Goal: Check status: Check status

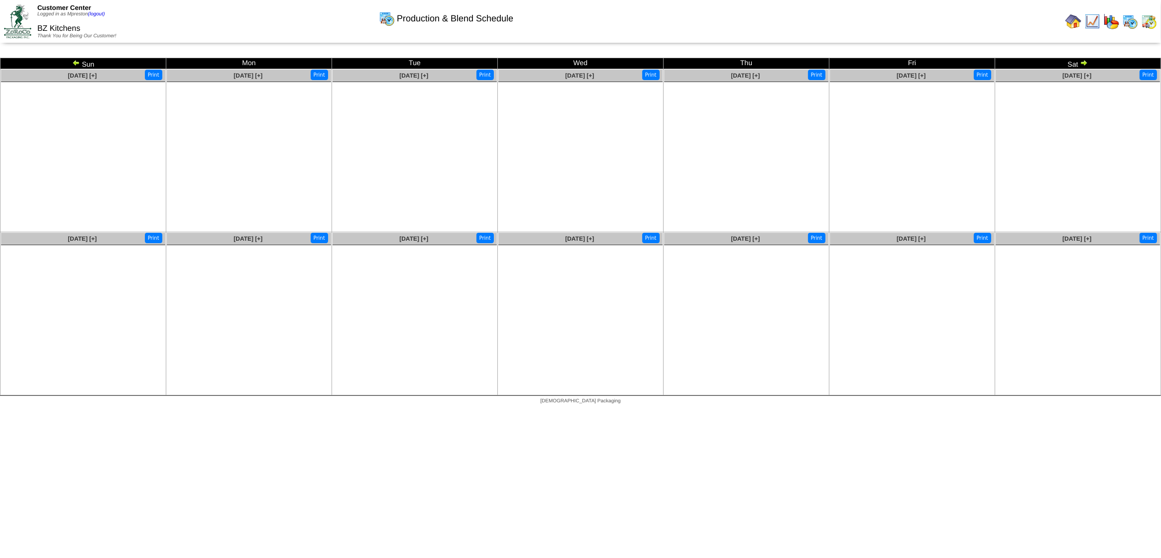
click at [74, 62] on img at bounding box center [76, 63] width 8 height 8
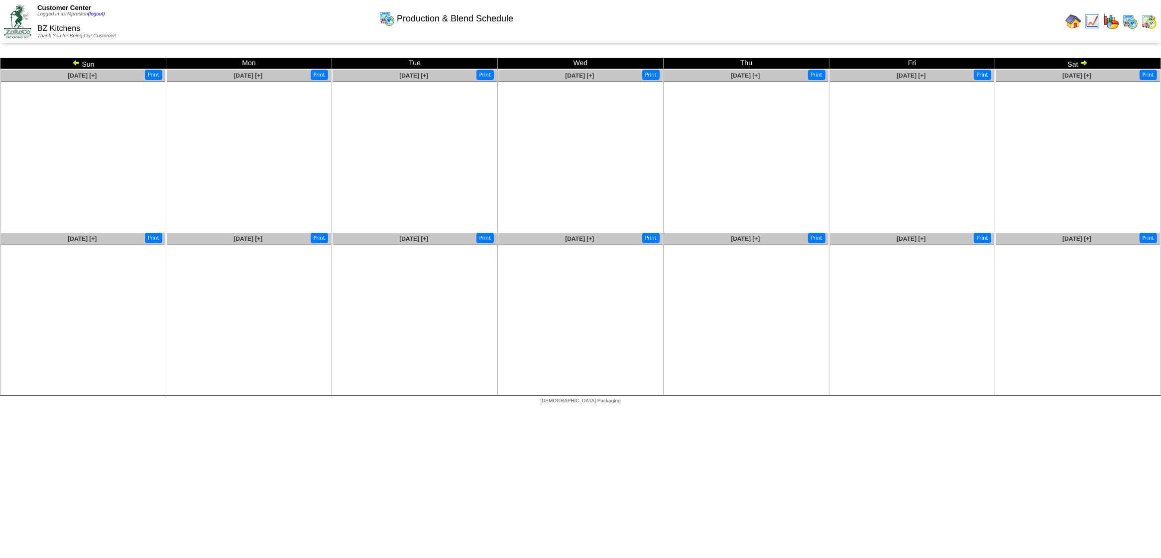
click at [74, 62] on img at bounding box center [76, 63] width 8 height 8
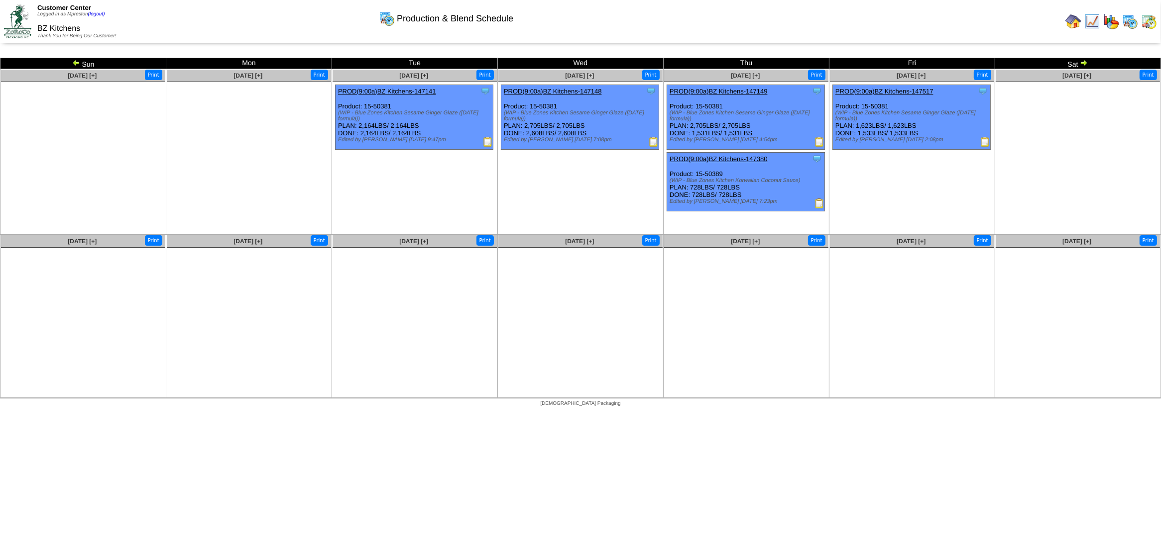
click at [1085, 66] on img at bounding box center [1083, 63] width 8 height 8
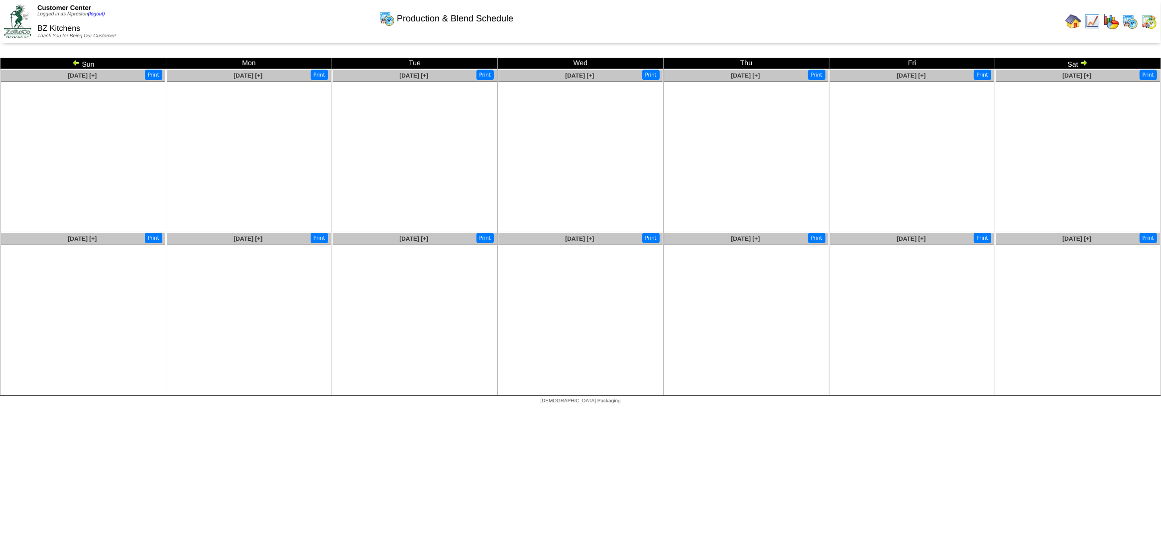
click at [1085, 66] on img at bounding box center [1083, 63] width 8 height 8
